Goal: Transaction & Acquisition: Purchase product/service

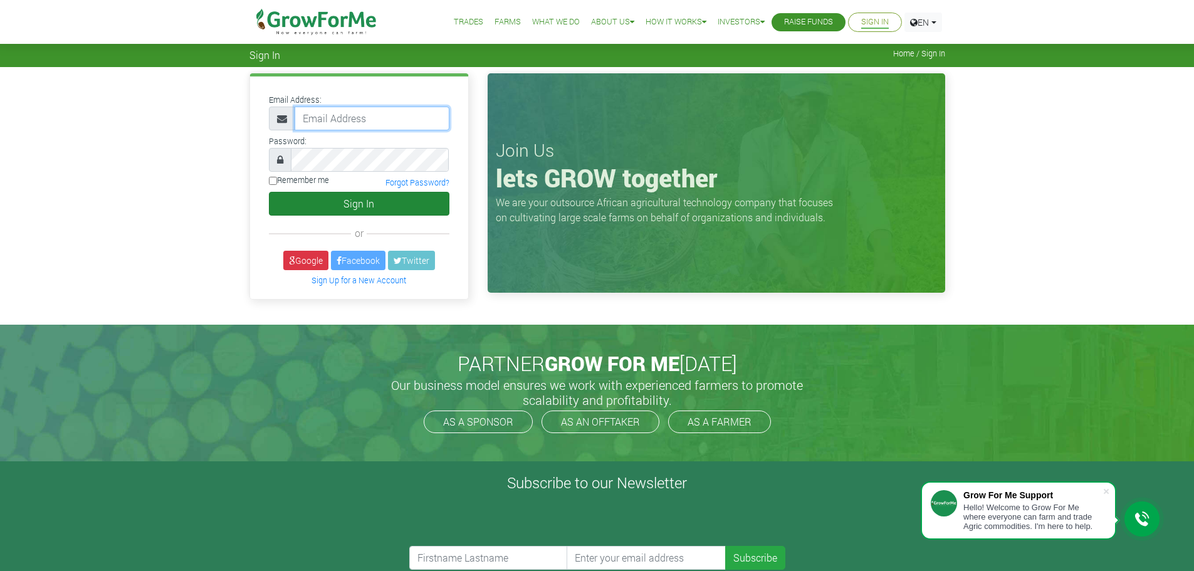
type input "fixthatcreditscore@gmail.com"
click at [380, 194] on button "Sign In" at bounding box center [359, 204] width 180 height 24
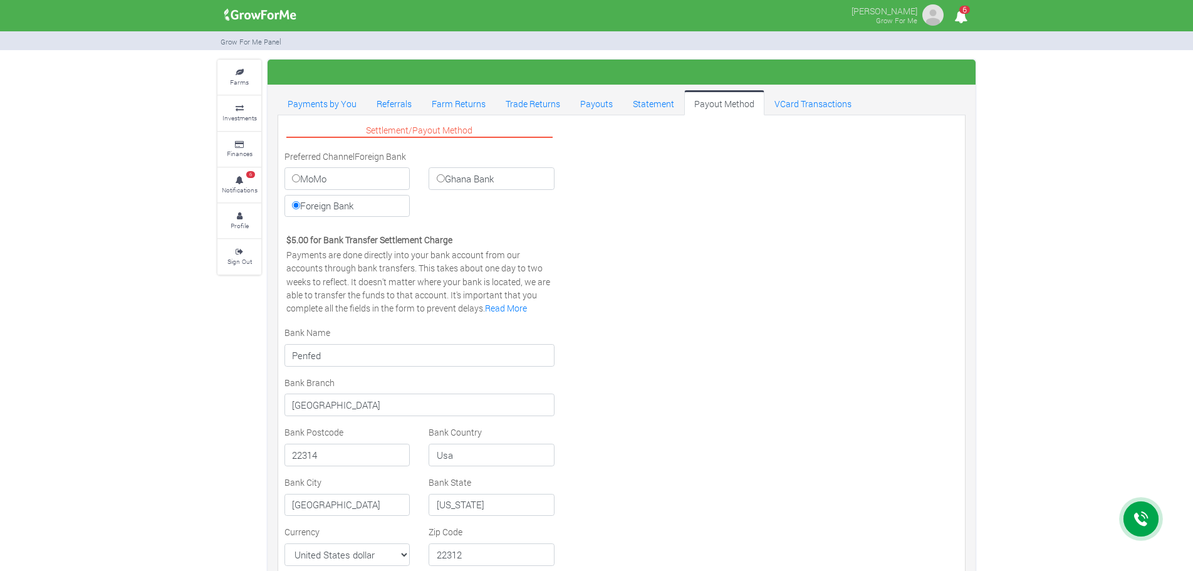
select select "USD"
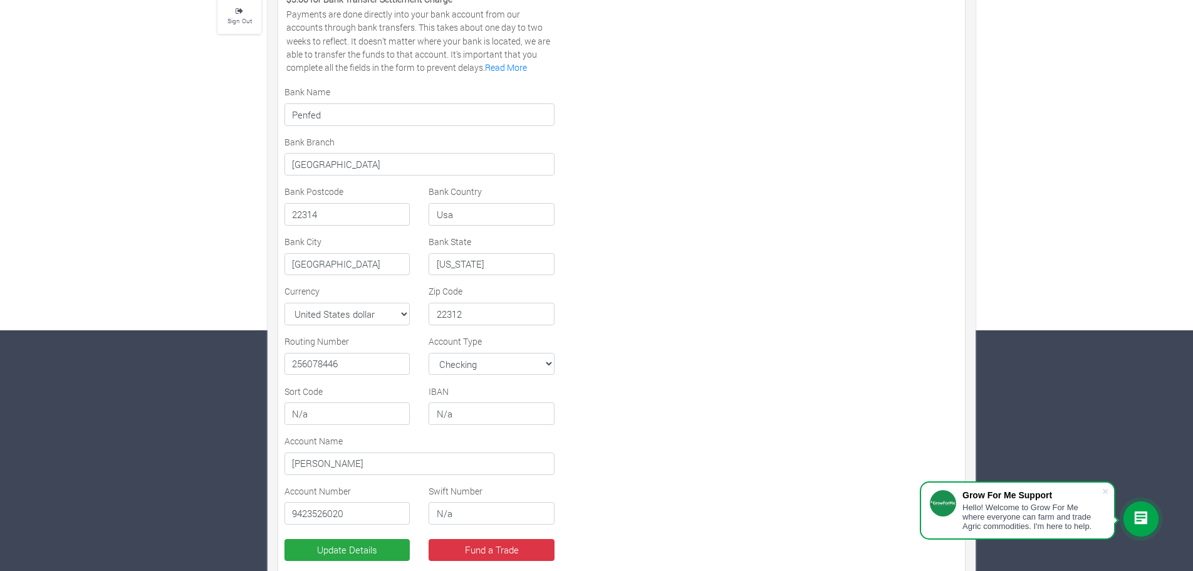
scroll to position [299, 0]
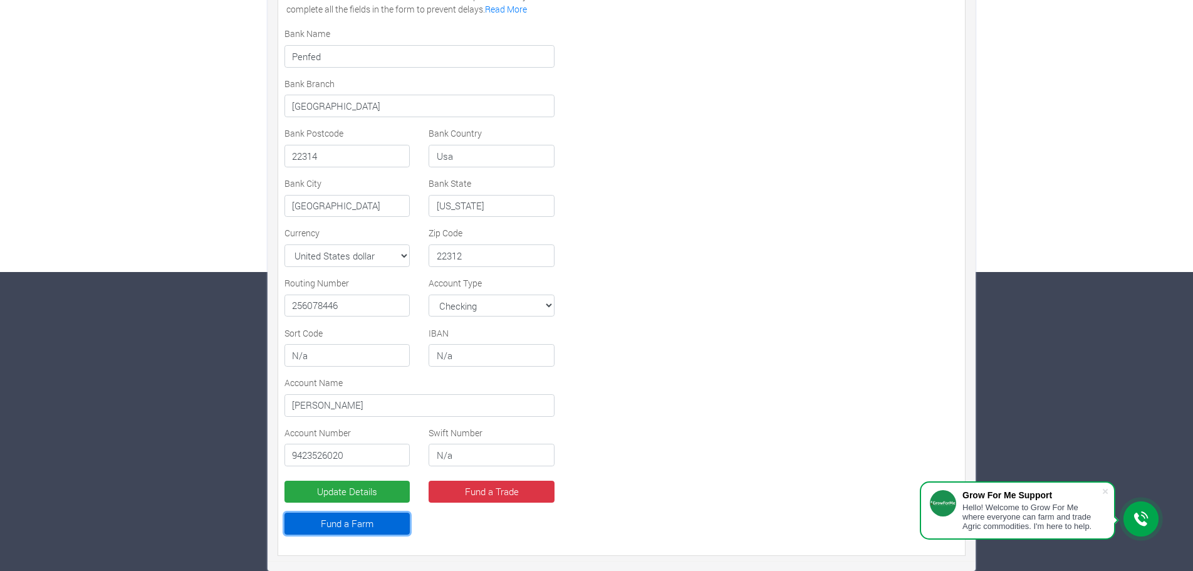
click at [374, 517] on link "Fund a Farm" at bounding box center [346, 524] width 125 height 23
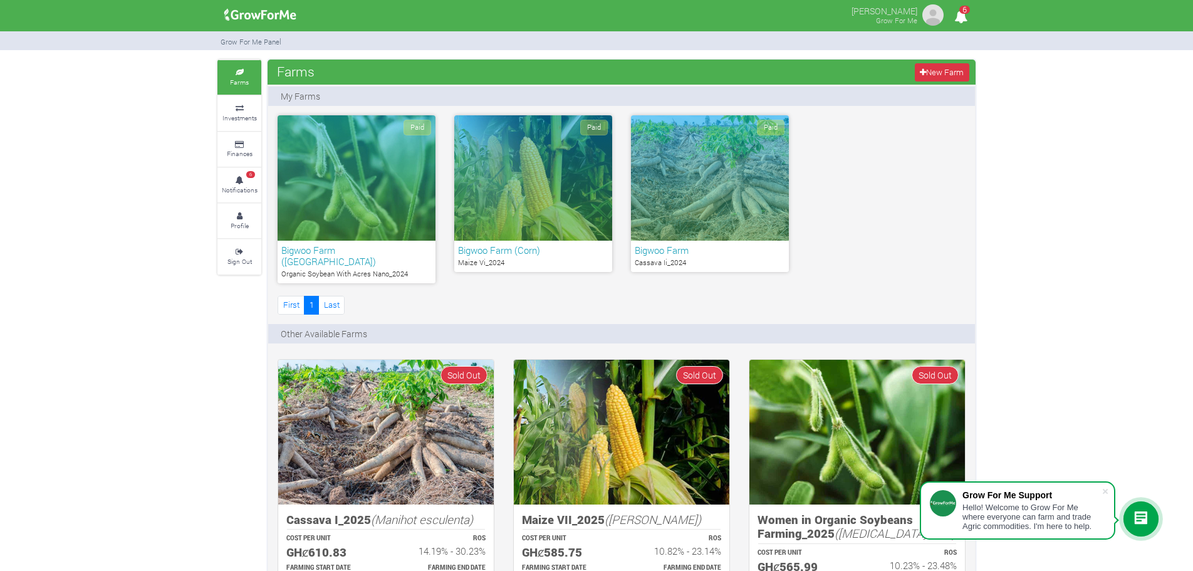
click at [410, 436] on img at bounding box center [386, 432] width 216 height 145
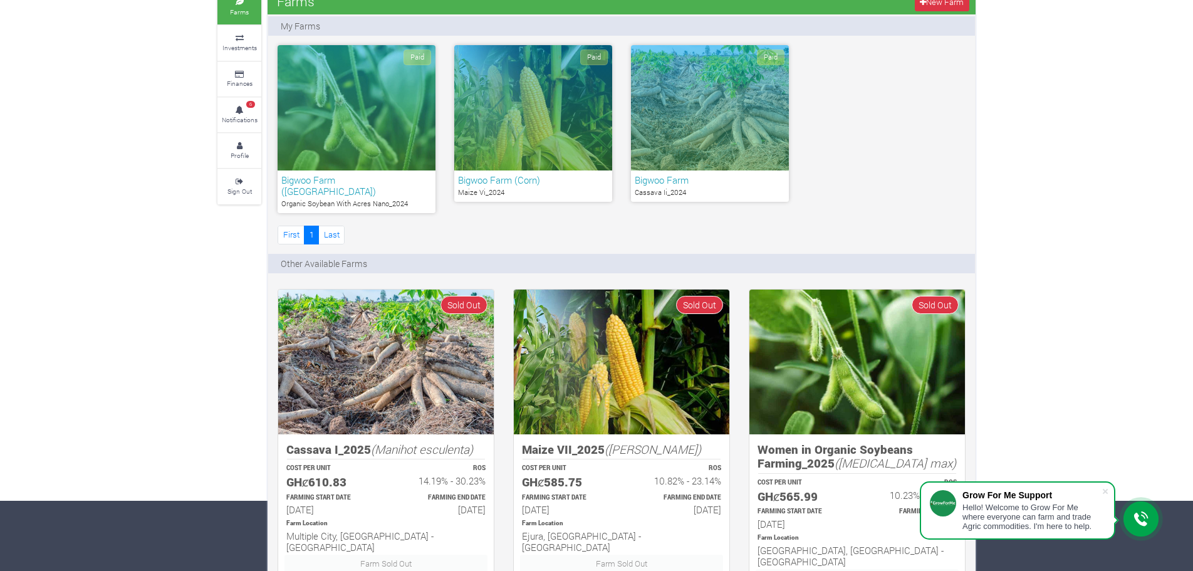
scroll to position [188, 0]
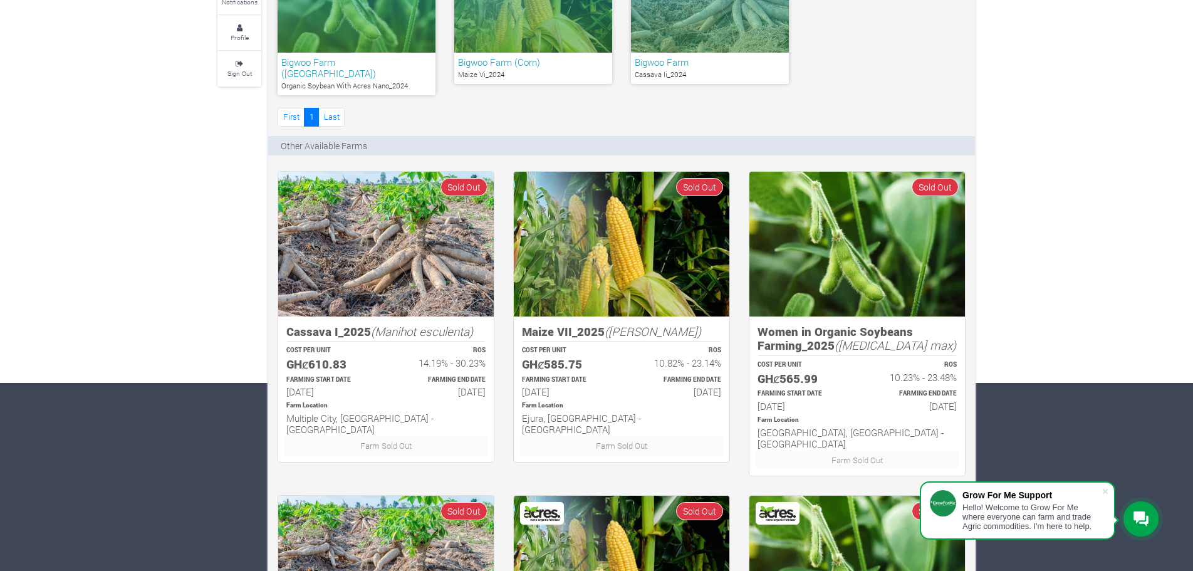
click at [373, 375] on p "FARMING START DATE" at bounding box center [330, 379] width 88 height 9
click at [318, 373] on div "FARMING START DATE [DATE]" at bounding box center [330, 386] width 111 height 26
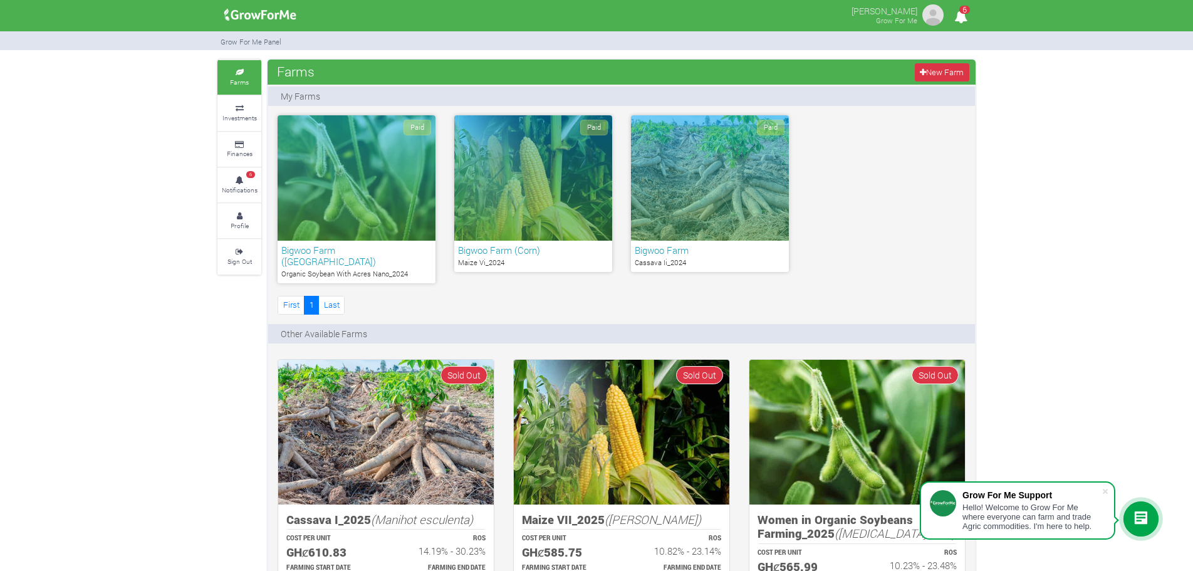
click at [691, 186] on div "Paid" at bounding box center [710, 177] width 158 height 125
